Goal: Browse casually

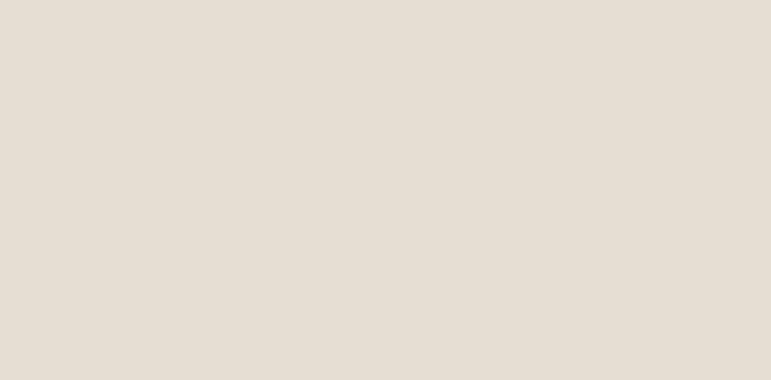
scroll to position [3462, 0]
